Goal: Information Seeking & Learning: Understand process/instructions

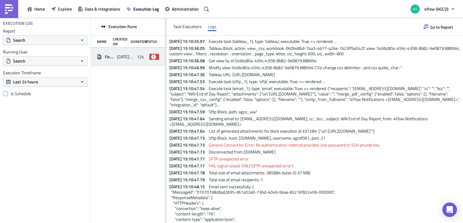
scroll to position [61, 0]
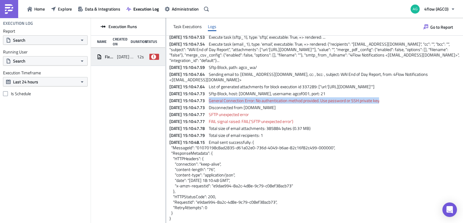
drag, startPoint x: 219, startPoint y: 100, endPoint x: 388, endPoint y: 101, distance: 168.4
click at [380, 101] on span "General Connection Error: No authentication method provided. Use password or SS…" at bounding box center [294, 100] width 171 height 6
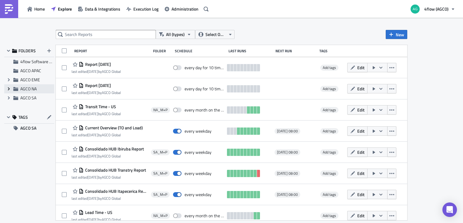
click at [8, 89] on icon at bounding box center [9, 89] width 2 height 3
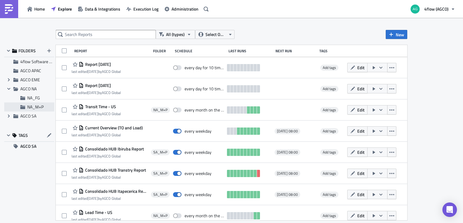
click at [24, 104] on div "NA_M+P" at bounding box center [29, 107] width 50 height 9
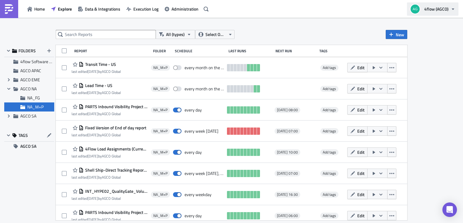
click at [452, 13] on button "4flow (AGCO)" at bounding box center [432, 8] width 51 height 13
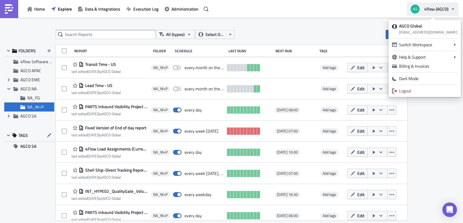
click at [451, 8] on icon "button" at bounding box center [452, 9] width 2 height 2
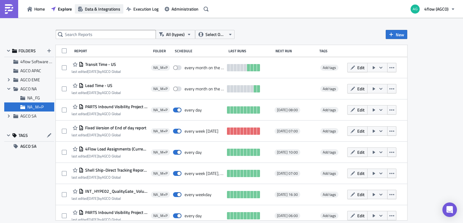
click at [98, 6] on span "Data & Integrations" at bounding box center [102, 9] width 35 height 6
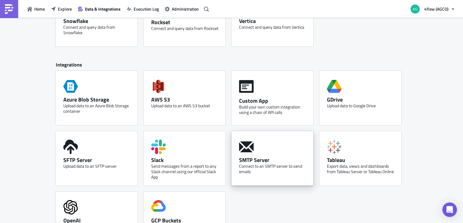
scroll to position [242, 0]
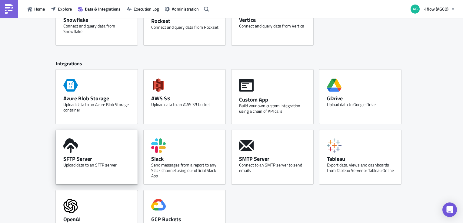
click at [111, 146] on div "SFTP Server Upload data to an SFTP server" at bounding box center [97, 157] width 82 height 54
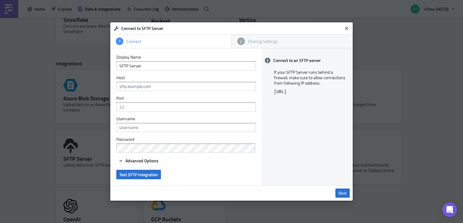
drag, startPoint x: 311, startPoint y: 90, endPoint x: 273, endPoint y: 90, distance: 38.2
click at [273, 90] on div "If your SFTP Server runs behind a firewall, make sure to allow connections from…" at bounding box center [307, 81] width 91 height 28
drag, startPoint x: 273, startPoint y: 90, endPoint x: 259, endPoint y: 45, distance: 47.0
click at [259, 45] on div "2 Sharing Settings" at bounding box center [292, 41] width 119 height 11
click at [257, 41] on div "Sharing Settings" at bounding box center [296, 41] width 103 height 5
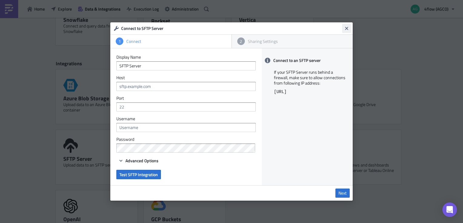
click at [345, 27] on icon "Close" at bounding box center [346, 28] width 3 height 3
